Goal: Information Seeking & Learning: Learn about a topic

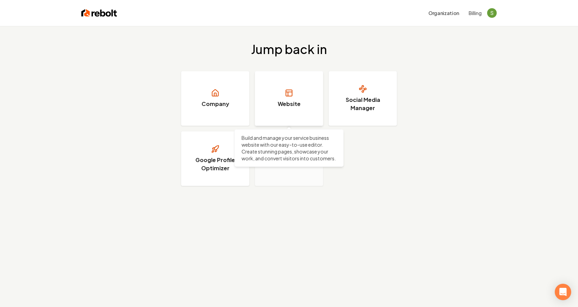
click at [294, 90] on link "Website" at bounding box center [289, 98] width 68 height 55
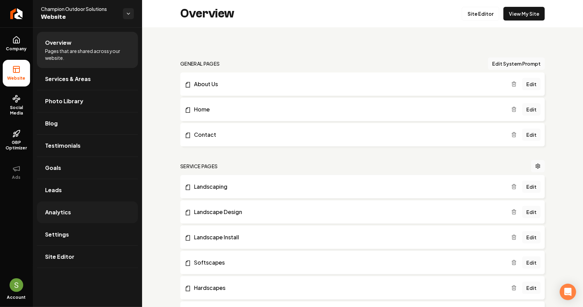
click at [57, 214] on span "Analytics" at bounding box center [58, 212] width 26 height 8
